Goal: Task Accomplishment & Management: Use online tool/utility

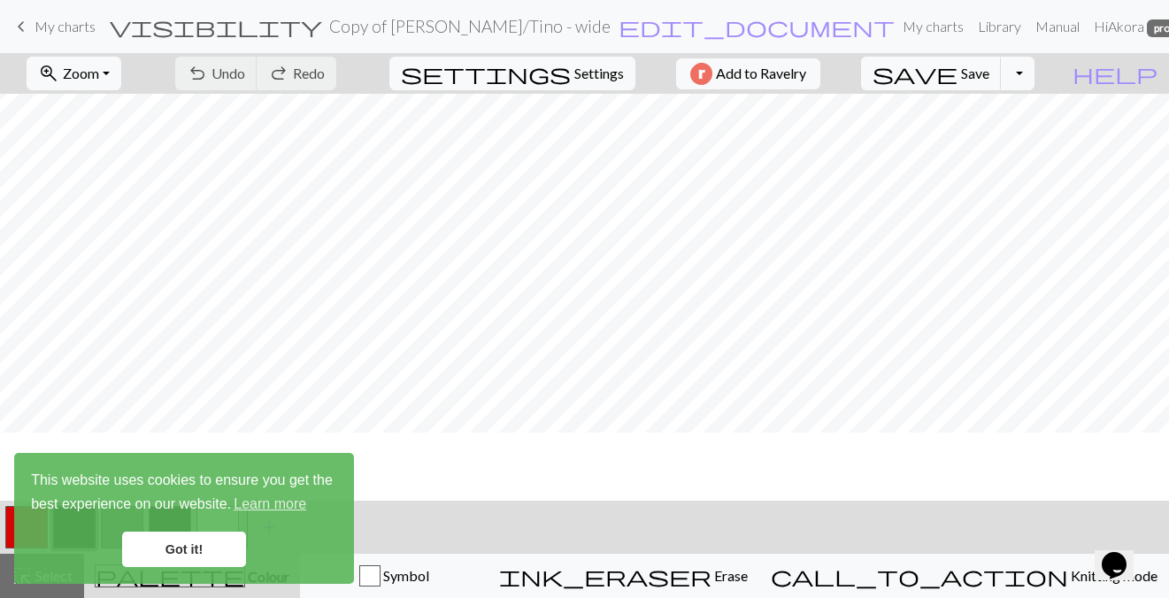
scroll to position [105, 0]
click at [81, 32] on span "My charts" at bounding box center [65, 26] width 61 height 17
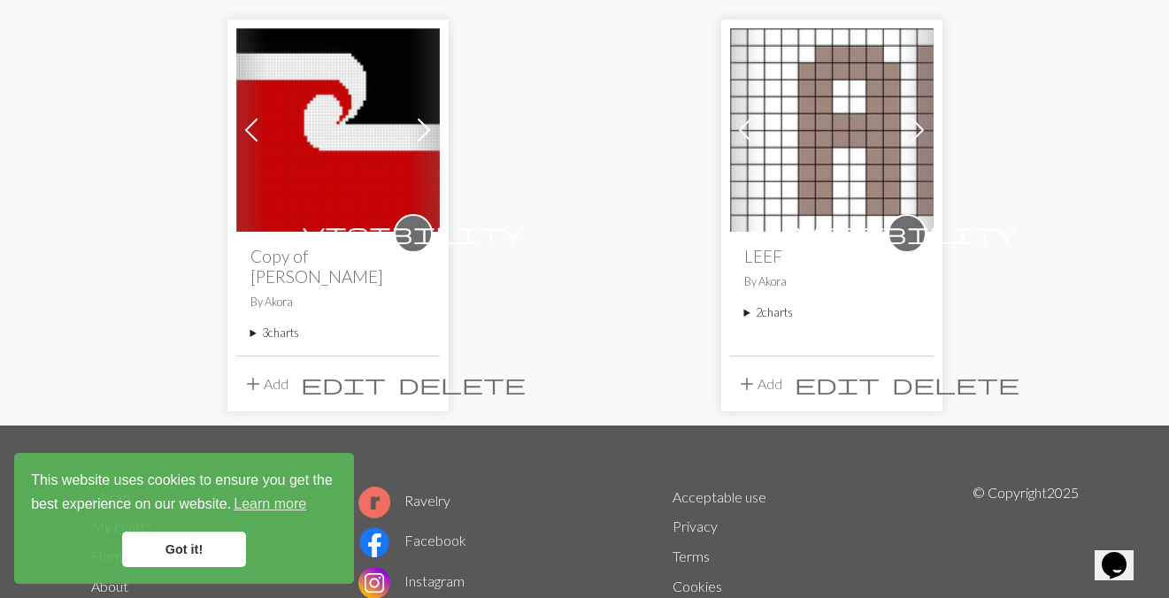
scroll to position [597, 0]
click at [187, 552] on link "Got it!" at bounding box center [184, 549] width 124 height 35
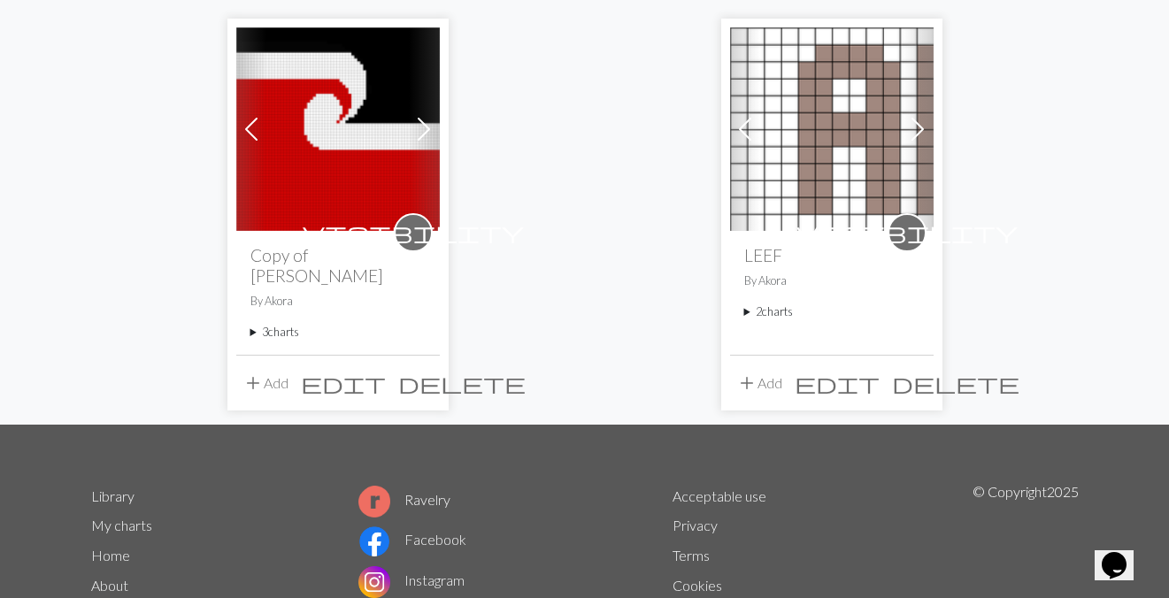
click at [289, 332] on summary "3 charts" at bounding box center [337, 332] width 175 height 17
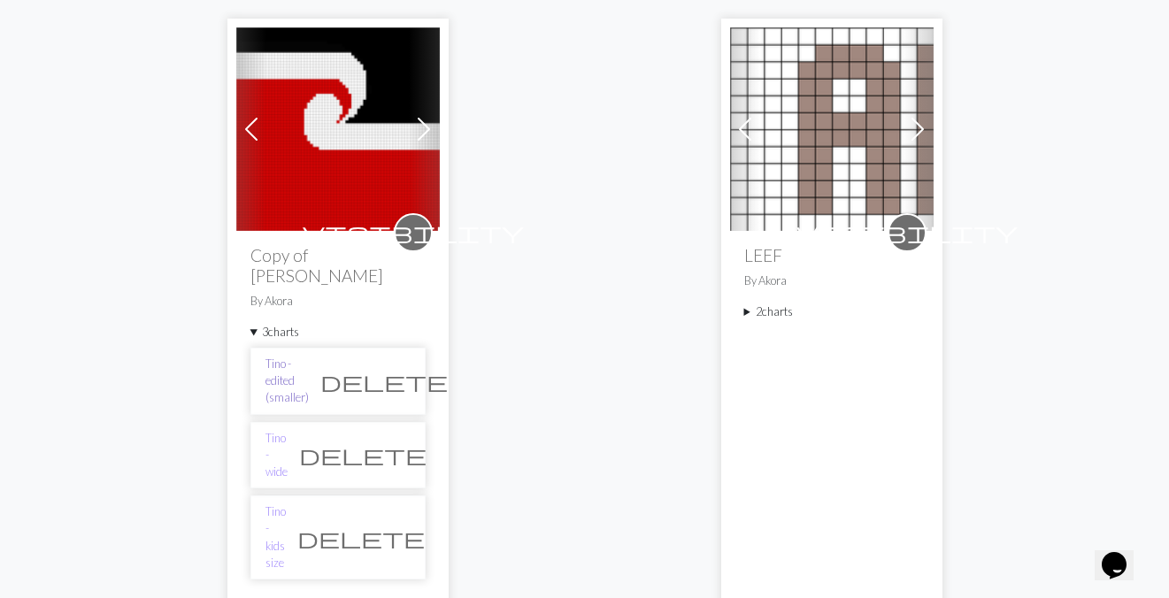
click at [309, 368] on link "Tino - edited (smaller)" at bounding box center [286, 381] width 43 height 51
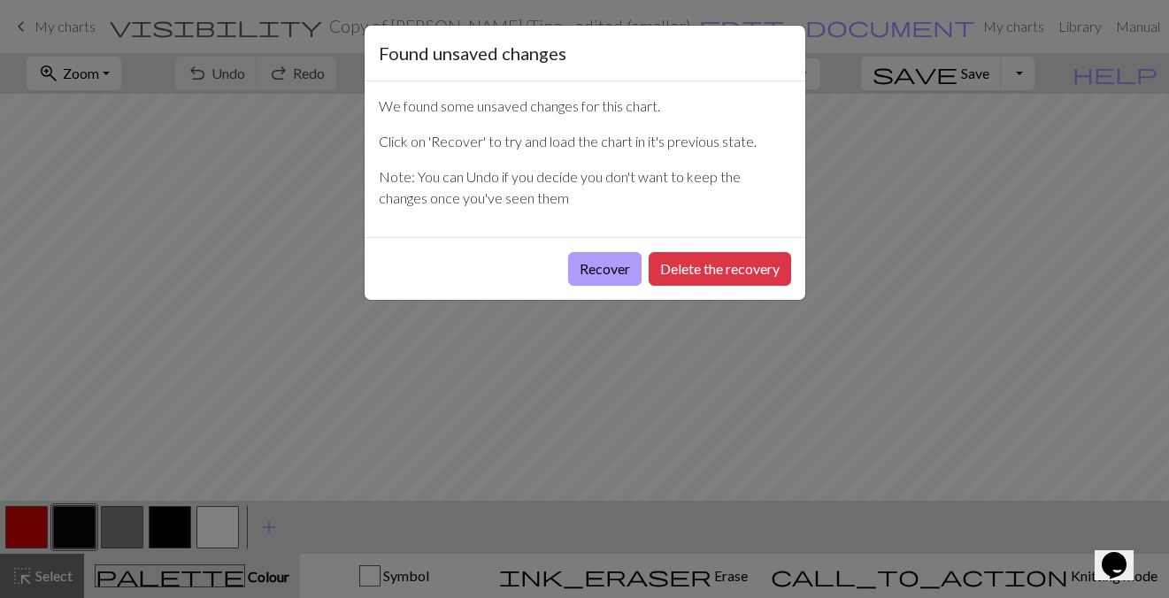
click at [611, 266] on button "Recover" at bounding box center [604, 269] width 73 height 34
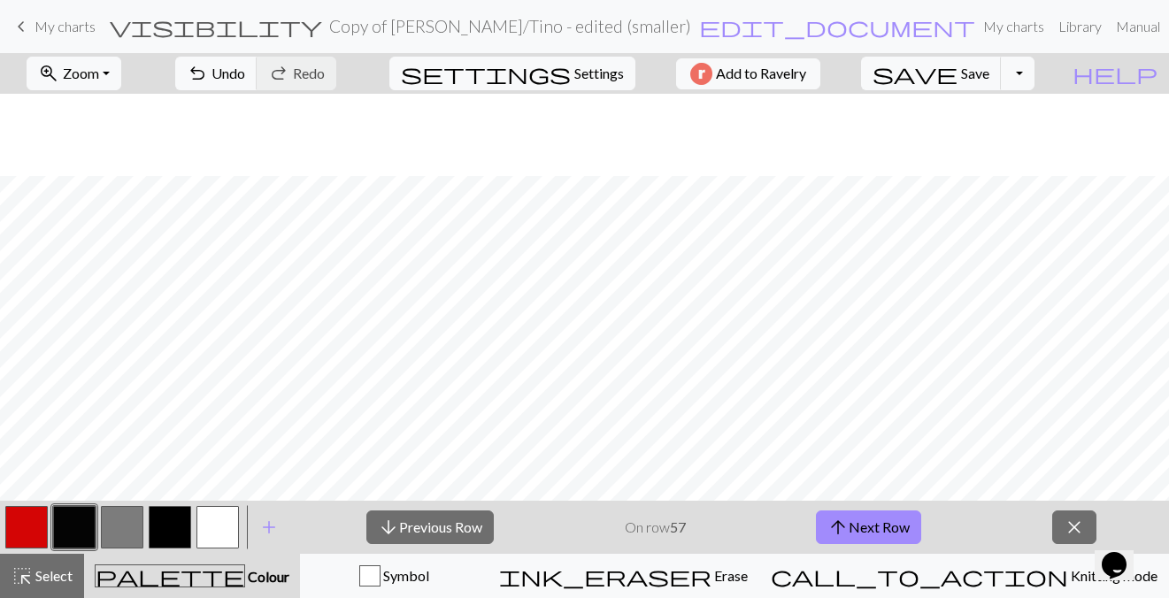
scroll to position [226, 50]
